Goal: Find specific page/section: Find specific page/section

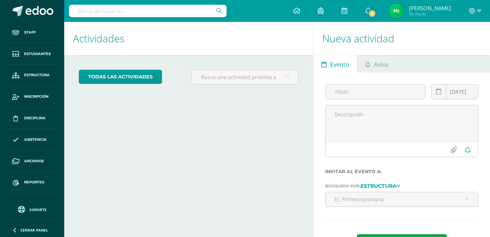
click at [104, 11] on input "text" at bounding box center [148, 11] width 158 height 12
type input "[PERSON_NAME]"
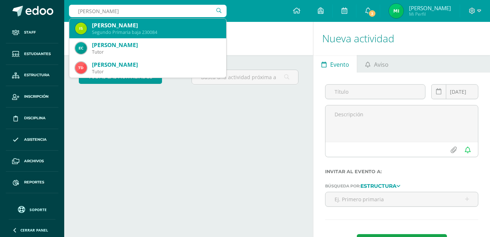
click at [125, 25] on div "[PERSON_NAME]" at bounding box center [156, 26] width 128 height 8
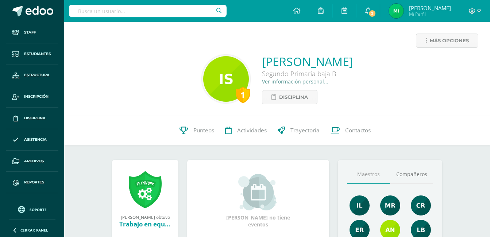
drag, startPoint x: 233, startPoint y: 63, endPoint x: 378, endPoint y: 59, distance: 145.3
click at [378, 59] on div "1 Ian Sebastián Sosa Arriaza Segundo Primaria baja B Ver información personal..…" at bounding box center [277, 79] width 414 height 51
copy link "[PERSON_NAME]"
